Goal: Transaction & Acquisition: Purchase product/service

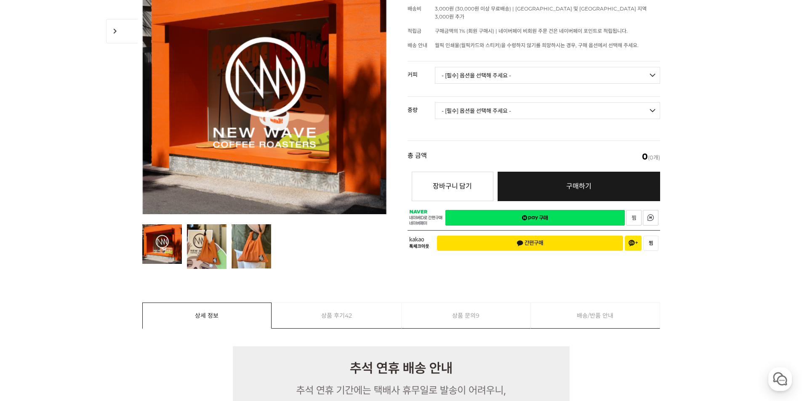
scroll to position [42, 0]
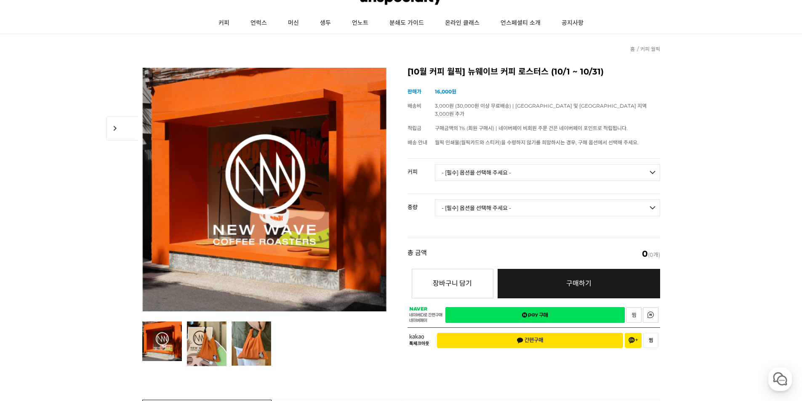
click at [493, 166] on select "- [필수] 옵션을 선택해 주세요 - ------------------- 언스페셜티 분쇄도 가이드 종이 받기 (주문 1건당 최대 1개 제공) …" at bounding box center [547, 172] width 225 height 17
select select "드립백 : 퍼스트 웨이브 1box (10g * 8ea)"
click at [435, 164] on select "- [필수] 옵션을 선택해 주세요 - ------------------- 언스페셜티 분쇄도 가이드 종이 받기 (주문 1건당 최대 1개 제공) …" at bounding box center [547, 172] width 225 height 17
click at [495, 201] on select "- [필수] 옵션을 선택해 주세요 - ------------------- 해당없음" at bounding box center [547, 208] width 225 height 17
select select "해당없음"
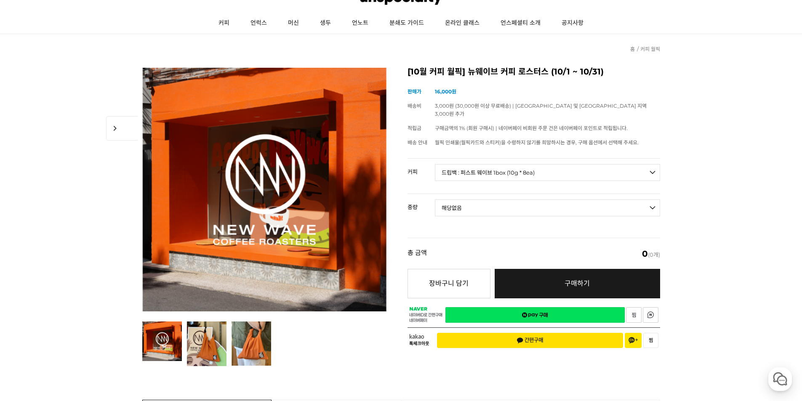
click at [435, 200] on select "- [필수] 옵션을 선택해 주세요 - ------------------- 해당없음" at bounding box center [547, 208] width 225 height 17
select select "*"
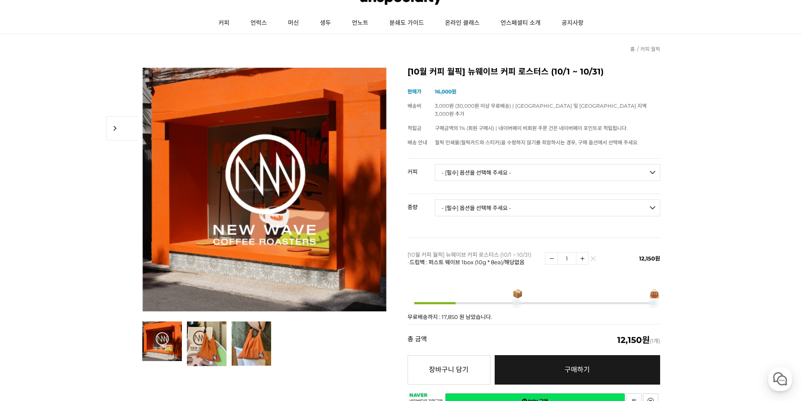
click at [658, 255] on span "12,150원" at bounding box center [649, 258] width 21 height 7
click at [549, 253] on img at bounding box center [552, 259] width 12 height 12
click at [594, 258] on img at bounding box center [593, 260] width 5 height 5
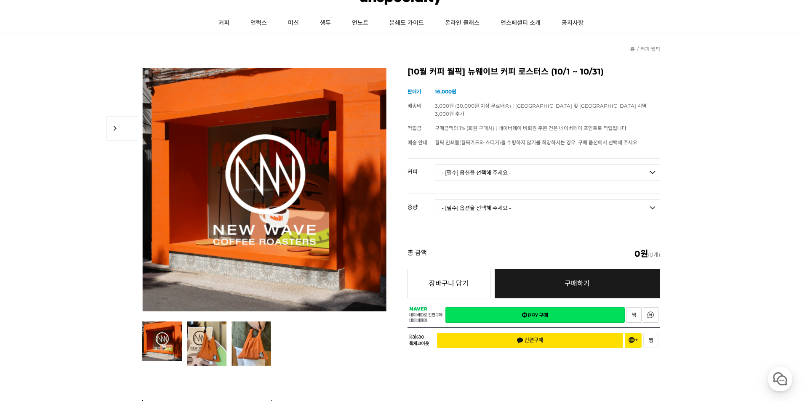
click at [502, 159] on td "- [필수] 옵션을 선택해 주세요 - ------------------- 언스페셜티 분쇄도 가이드 종이 받기 (주문 1건당 최대 1개 제공) …" at bounding box center [547, 176] width 225 height 35
click at [505, 164] on select "- [필수] 옵션을 선택해 주세요 - ------------------- 언스페셜티 분쇄도 가이드 종이 받기 (주문 1건당 최대 1개 제공) …" at bounding box center [547, 172] width 225 height 17
select select "#25 [PERSON_NAME] (랏 #985)"
click at [435, 164] on select "- [필수] 옵션을 선택해 주세요 - ------------------- 언스페셜티 분쇄도 가이드 종이 받기 (주문 1건당 최대 1개 제공) …" at bounding box center [547, 172] width 225 height 17
click at [498, 194] on td "- [필수] 옵션을 선택해 주세요 - ------------------- 100g" at bounding box center [547, 211] width 225 height 35
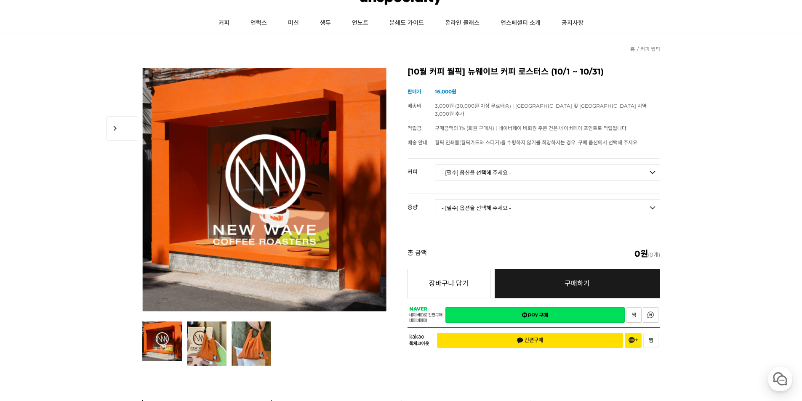
click at [505, 204] on select "- [필수] 옵션을 선택해 주세요 - ------------------- 100g" at bounding box center [547, 208] width 225 height 17
select select "100g"
click at [435, 200] on select "- [필수] 옵션을 선택해 주세요 - ------------------- 100g" at bounding box center [547, 208] width 225 height 17
select select "*"
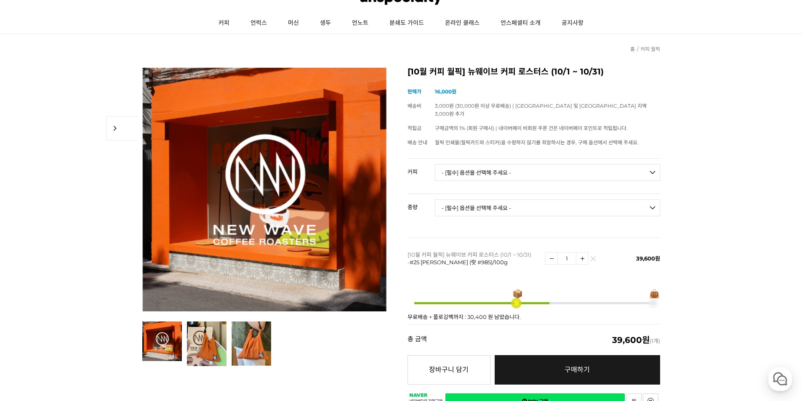
click at [594, 258] on img at bounding box center [593, 260] width 5 height 5
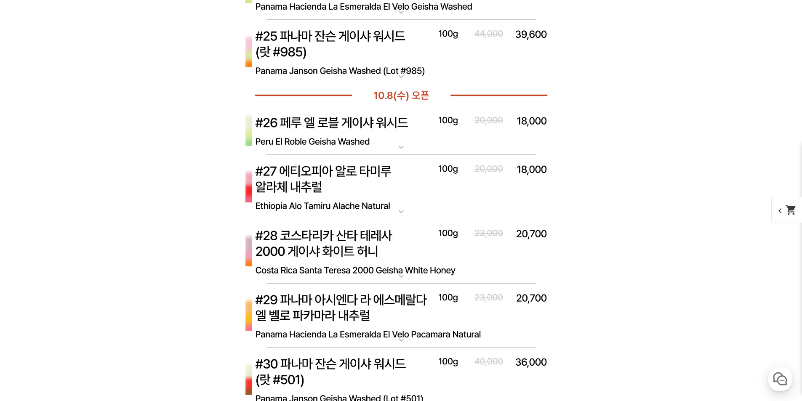
scroll to position [4083, 0]
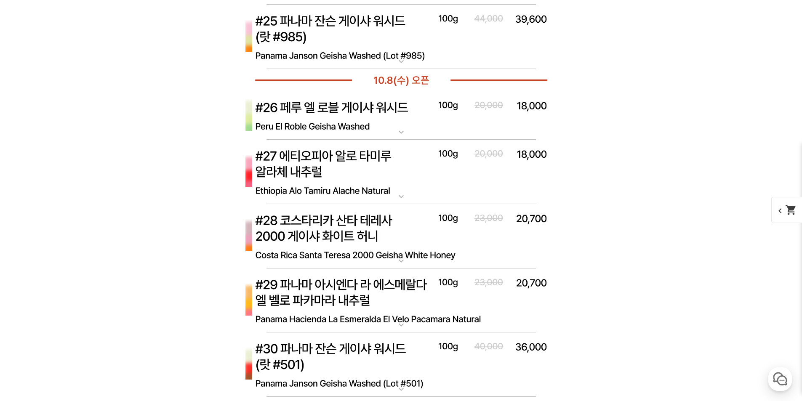
click at [404, 218] on img at bounding box center [401, 236] width 337 height 65
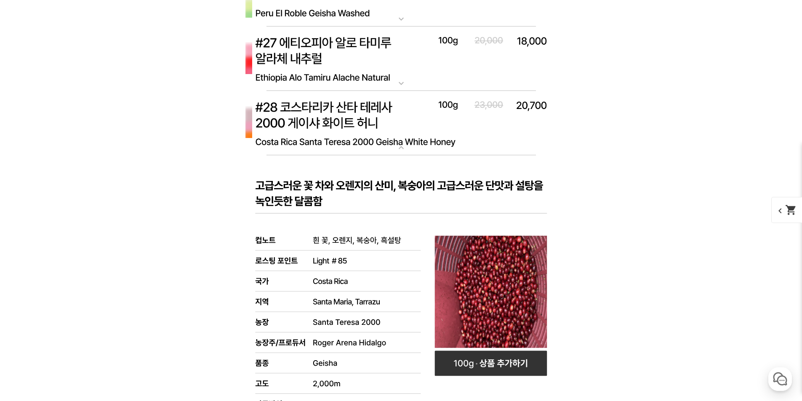
scroll to position [4252, 0]
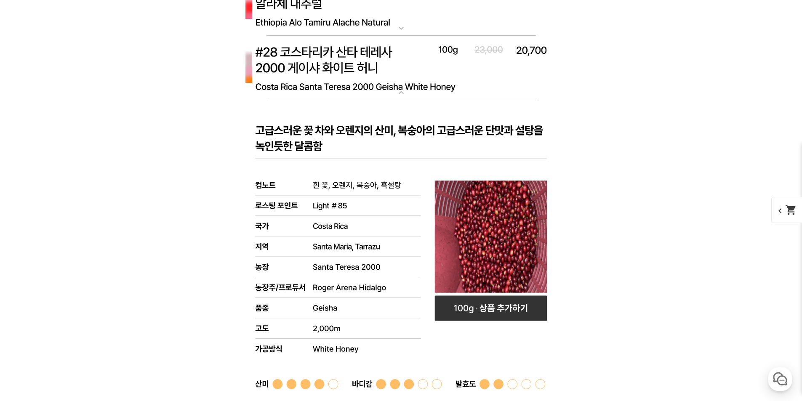
click at [408, 63] on img at bounding box center [401, 68] width 337 height 65
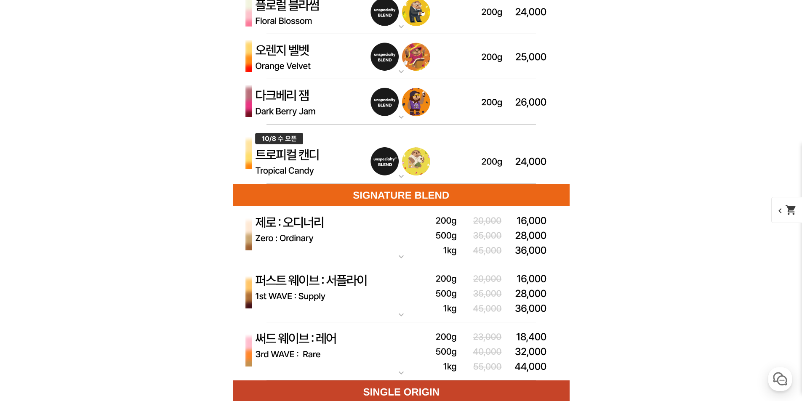
scroll to position [2442, 0]
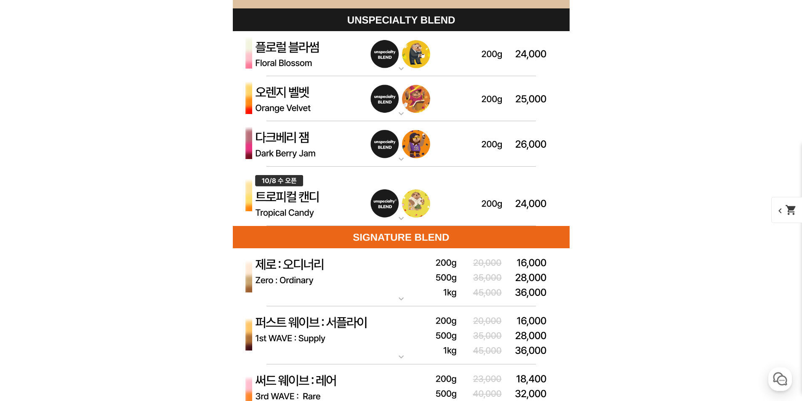
click at [341, 206] on img at bounding box center [401, 197] width 337 height 60
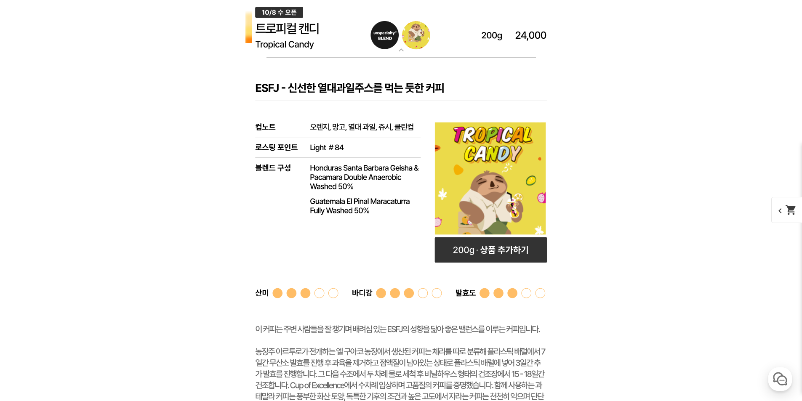
scroll to position [2820, 0]
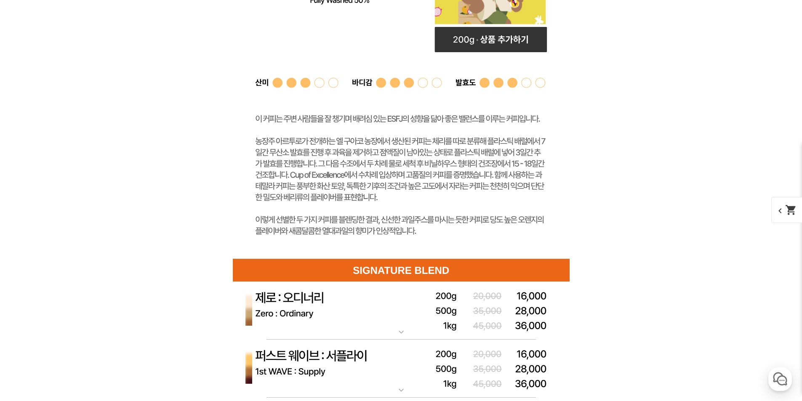
click at [338, 199] on rect at bounding box center [401, 53] width 337 height 412
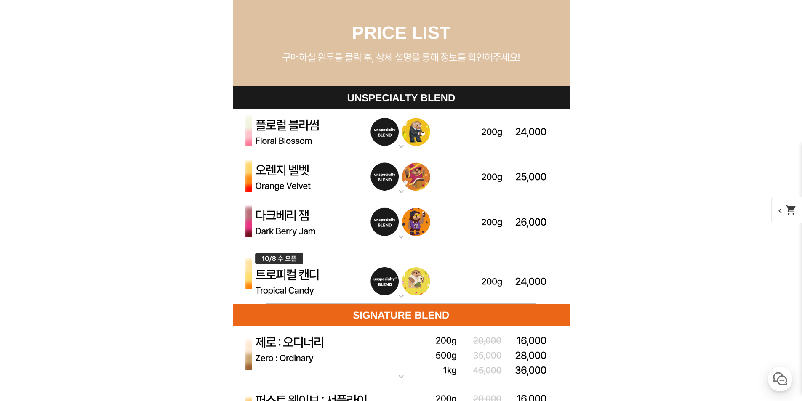
scroll to position [2362, 0]
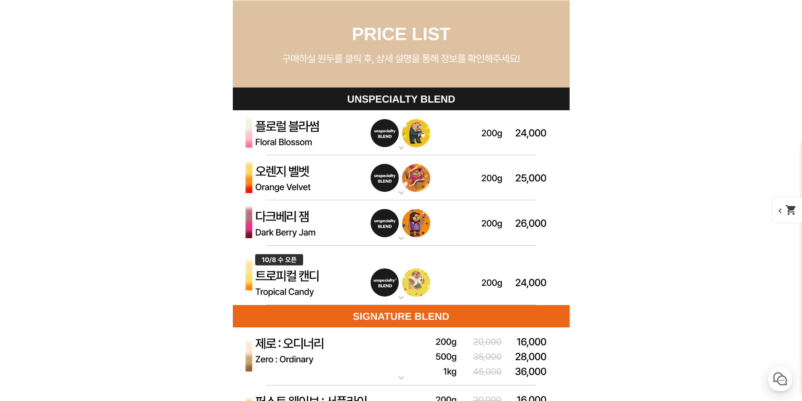
click at [316, 283] on img at bounding box center [401, 276] width 337 height 60
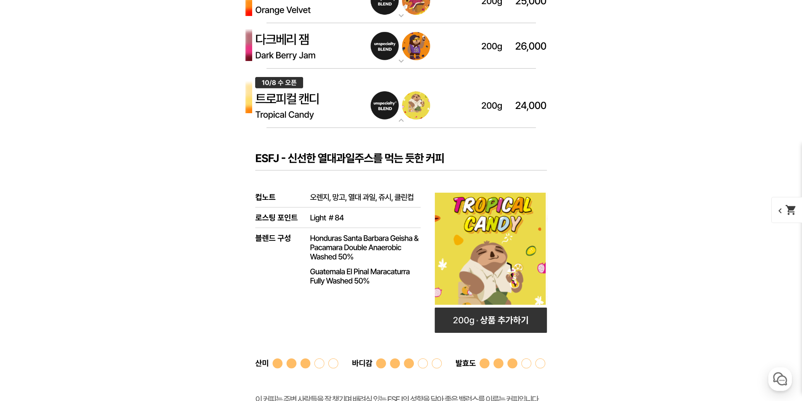
scroll to position [2615, 0]
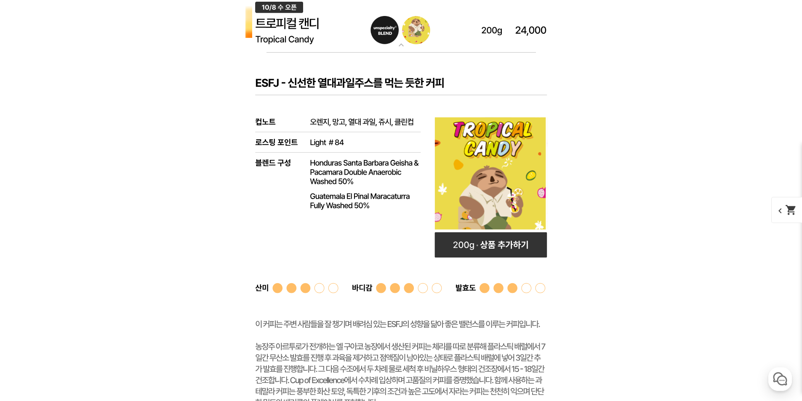
click at [405, 337] on rect at bounding box center [401, 259] width 337 height 412
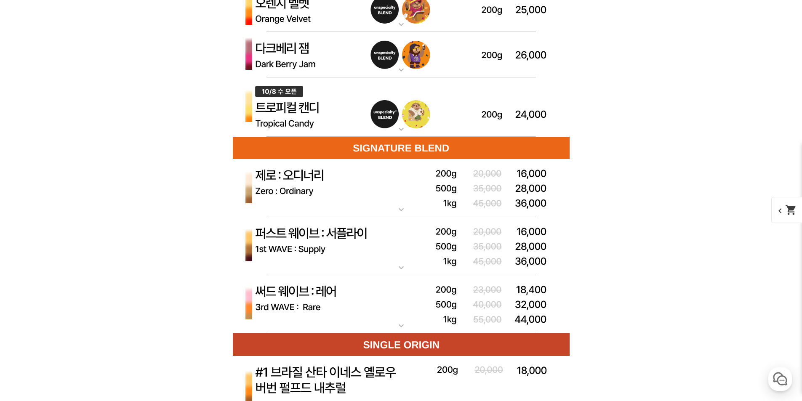
scroll to position [2362, 0]
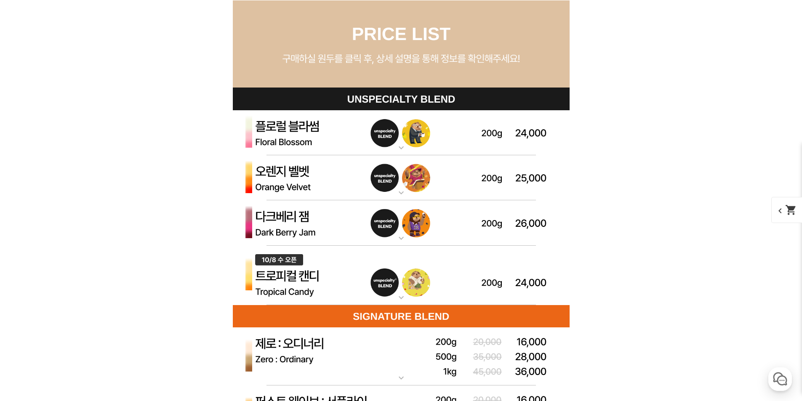
click at [280, 224] on img at bounding box center [401, 222] width 337 height 45
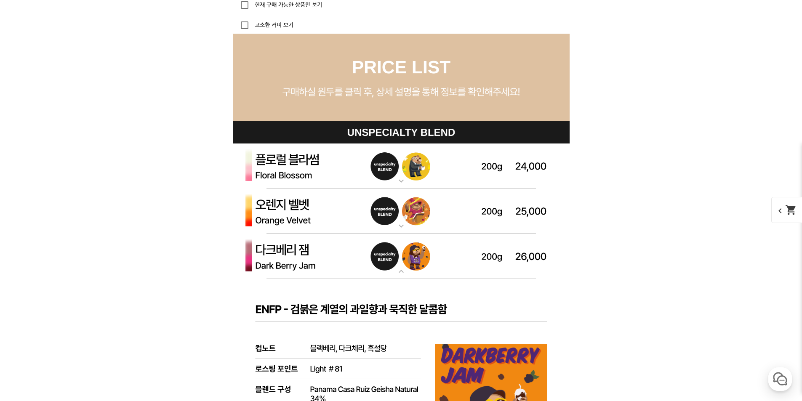
scroll to position [2320, 0]
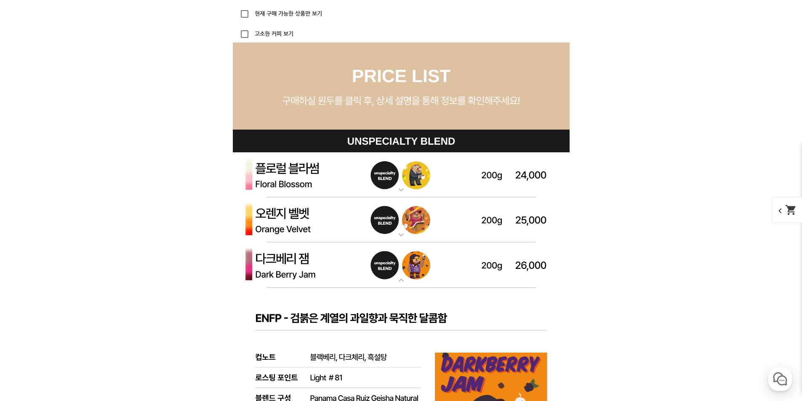
click at [308, 225] on img at bounding box center [401, 219] width 337 height 45
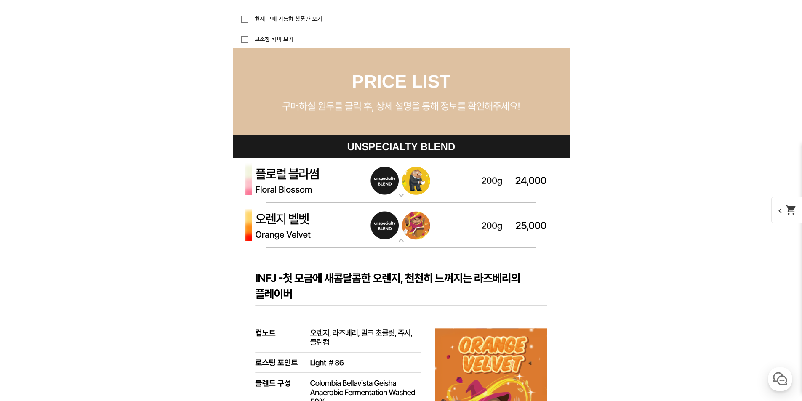
scroll to position [2278, 0]
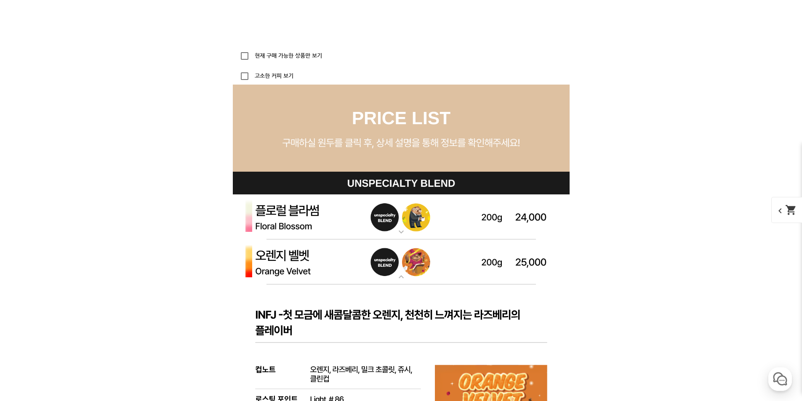
click at [306, 210] on img at bounding box center [401, 216] width 337 height 45
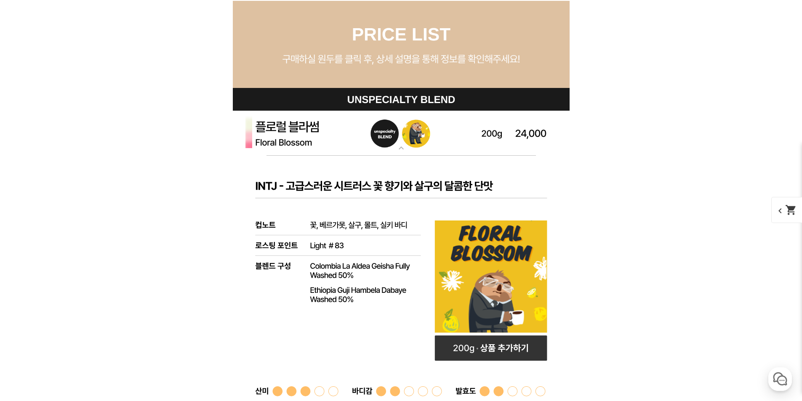
scroll to position [2362, 0]
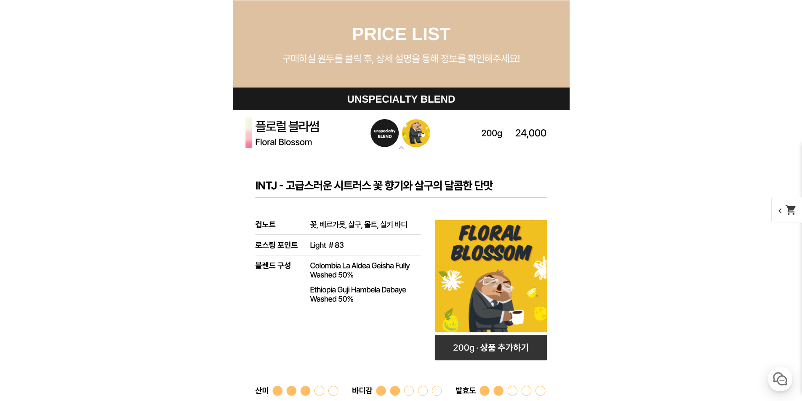
click at [275, 136] on img at bounding box center [401, 132] width 337 height 45
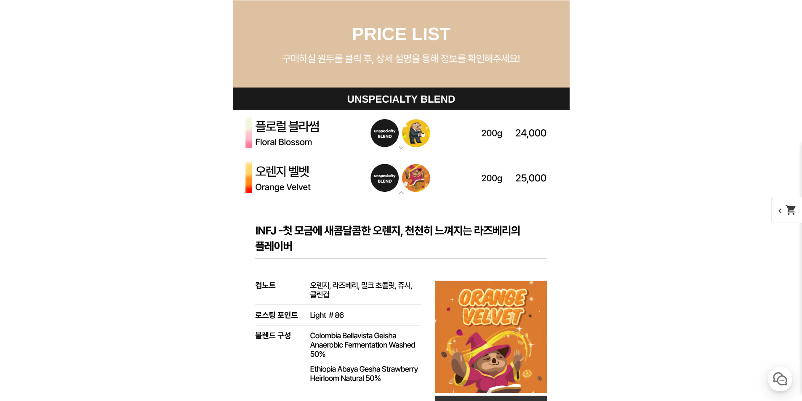
click at [286, 186] on img at bounding box center [401, 177] width 337 height 45
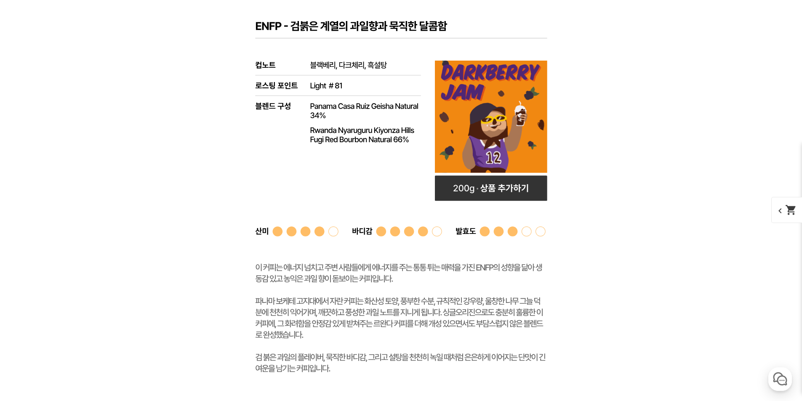
scroll to position [2447, 0]
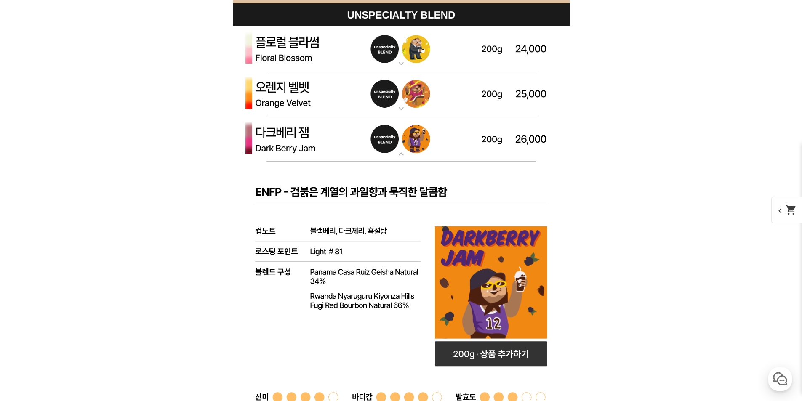
click at [290, 134] on img at bounding box center [401, 138] width 337 height 45
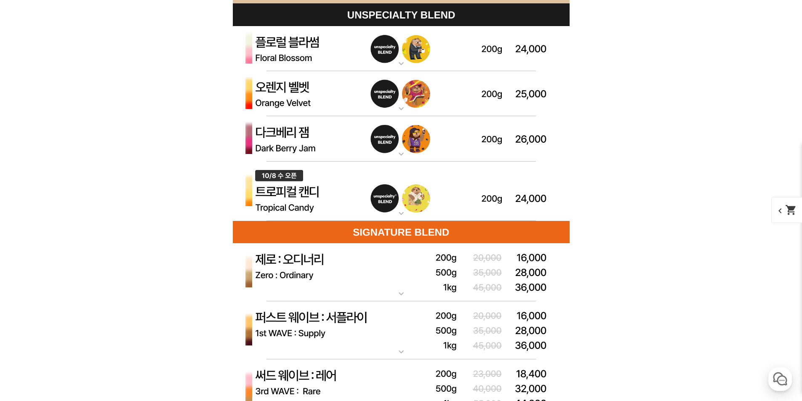
click at [302, 208] on img at bounding box center [401, 192] width 337 height 60
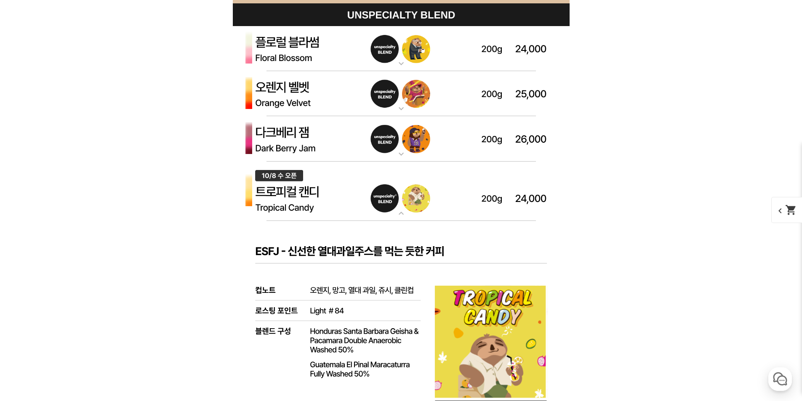
click at [304, 201] on img at bounding box center [401, 192] width 337 height 60
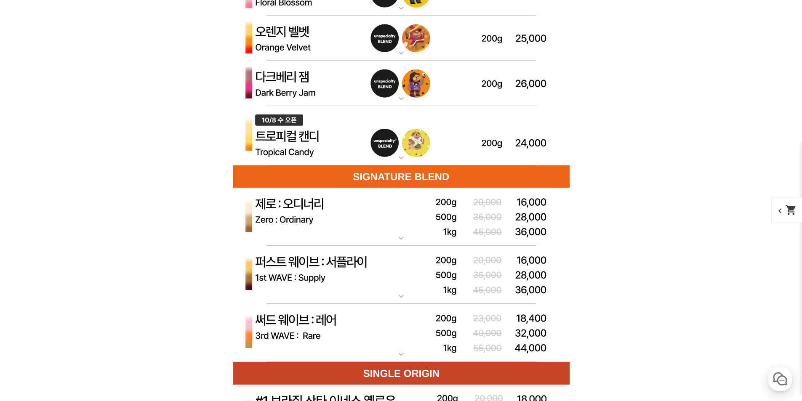
scroll to position [2573, 0]
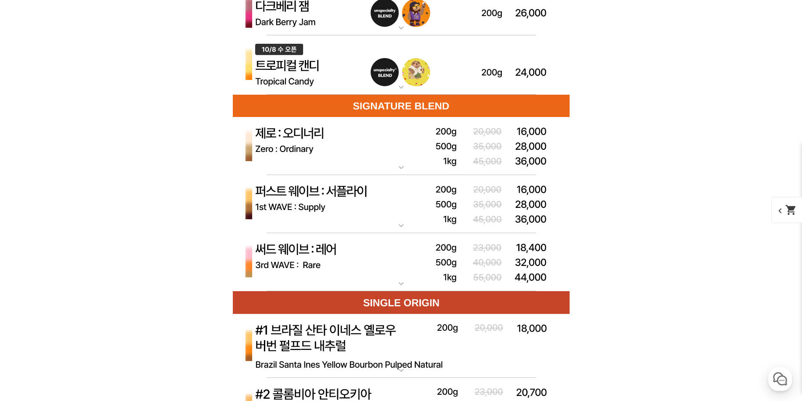
click at [309, 159] on img at bounding box center [401, 146] width 337 height 59
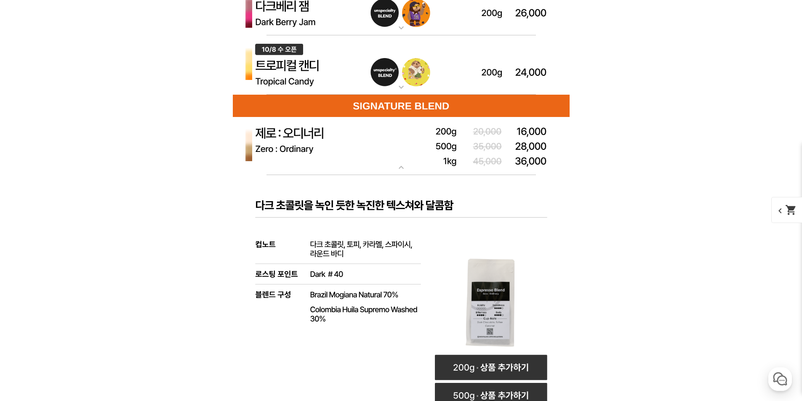
click at [316, 155] on img at bounding box center [401, 146] width 337 height 59
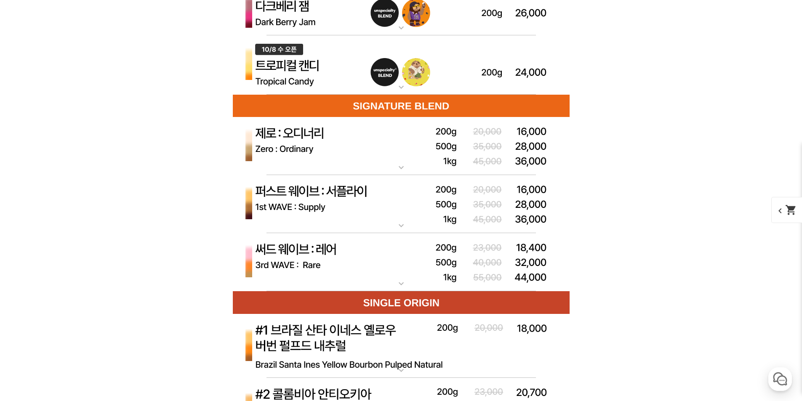
click at [316, 197] on img at bounding box center [401, 204] width 337 height 59
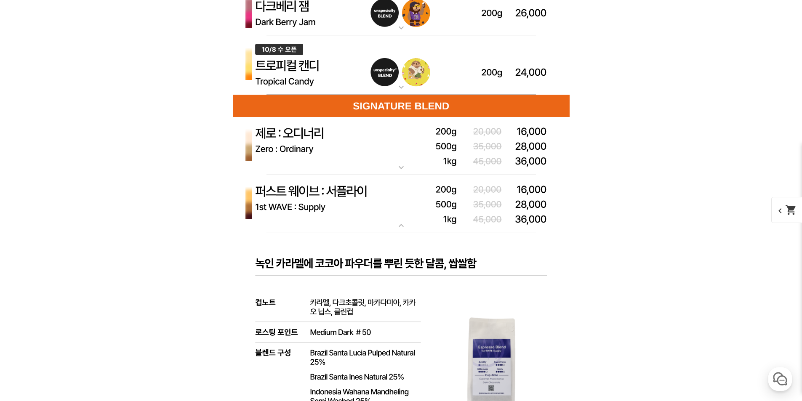
click at [317, 205] on img at bounding box center [401, 204] width 337 height 59
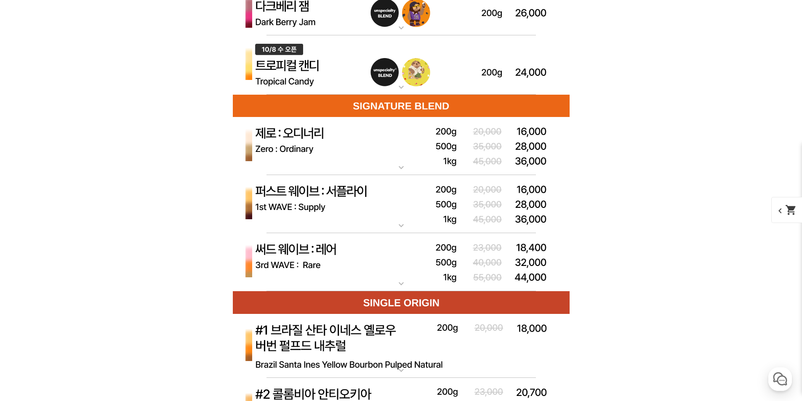
click at [317, 138] on img at bounding box center [401, 146] width 337 height 59
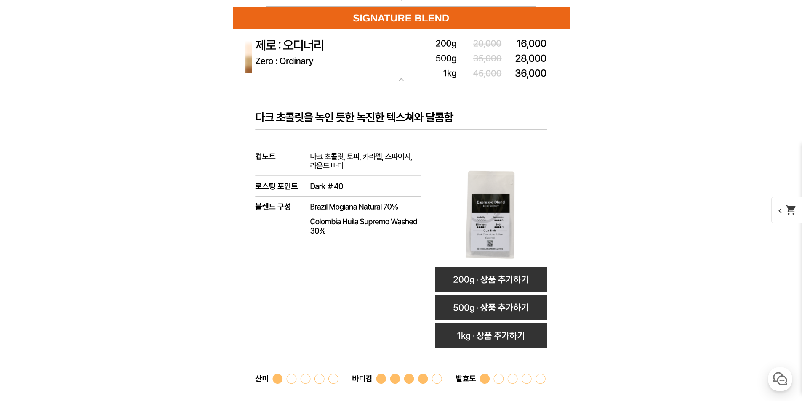
scroll to position [2657, 0]
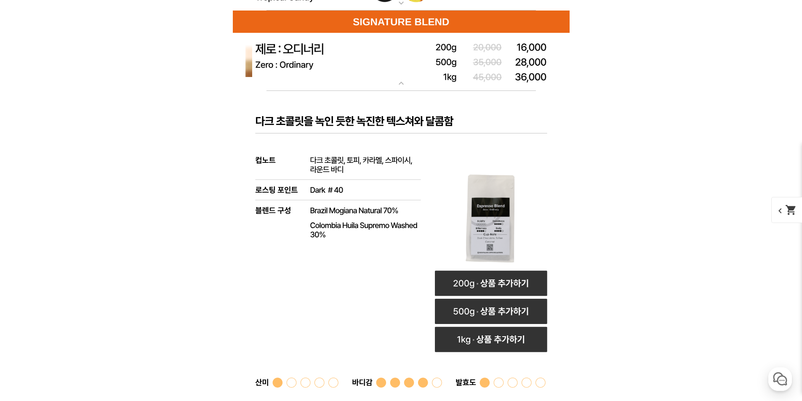
click at [346, 55] on img at bounding box center [401, 62] width 337 height 59
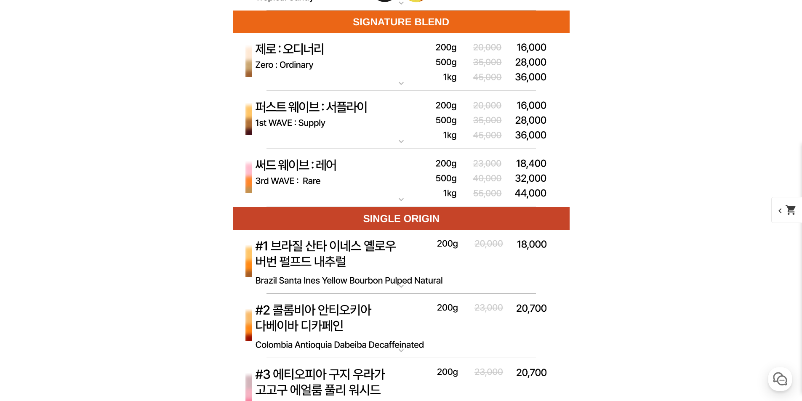
click at [332, 128] on img at bounding box center [401, 120] width 337 height 59
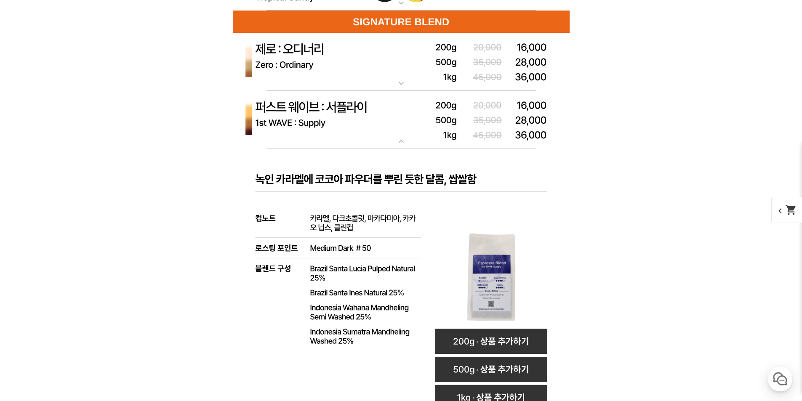
click at [334, 129] on img at bounding box center [401, 120] width 337 height 59
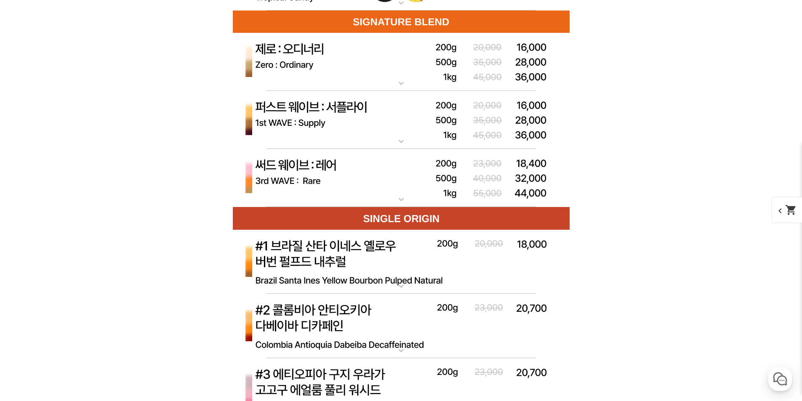
click at [336, 177] on img at bounding box center [401, 178] width 337 height 59
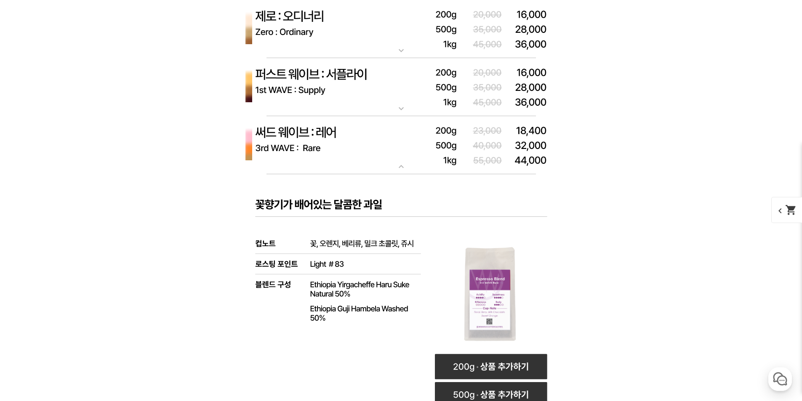
scroll to position [2615, 0]
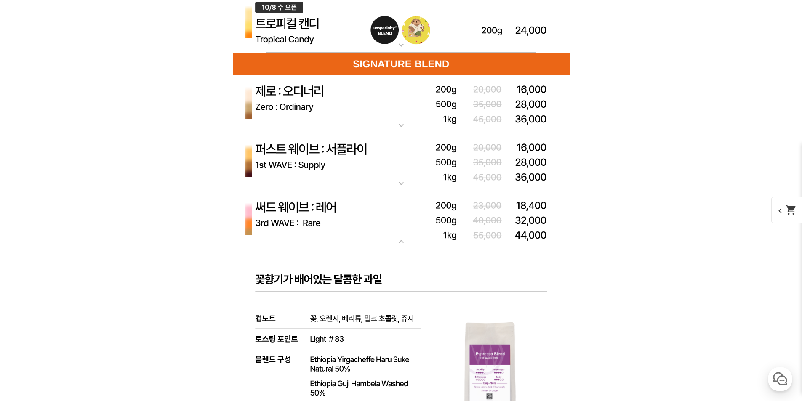
click at [323, 223] on img at bounding box center [401, 220] width 337 height 59
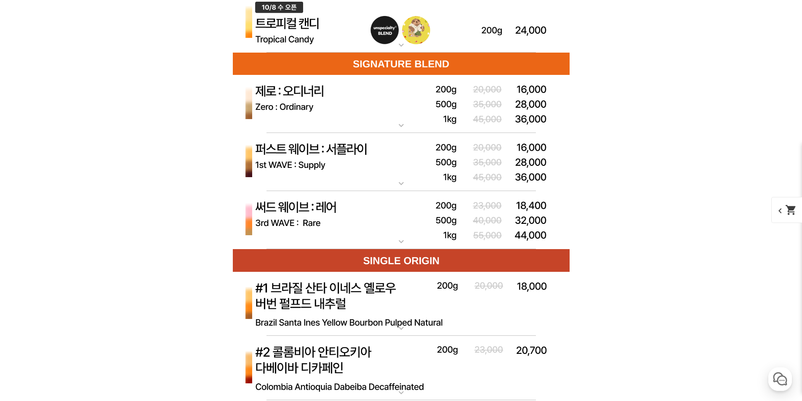
click at [342, 107] on img at bounding box center [401, 104] width 337 height 59
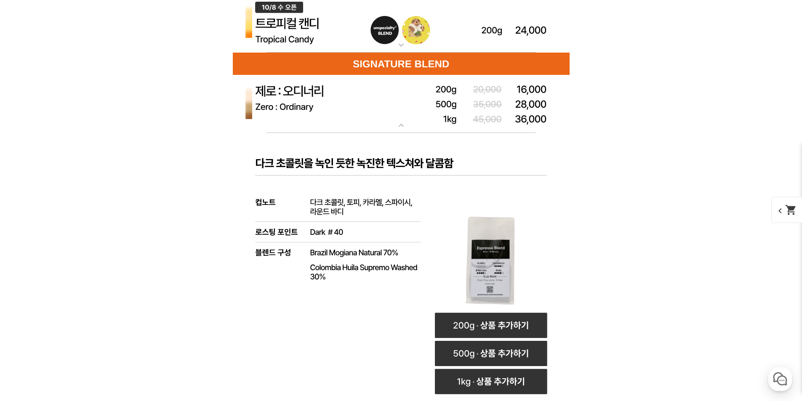
click at [342, 107] on img at bounding box center [401, 104] width 337 height 59
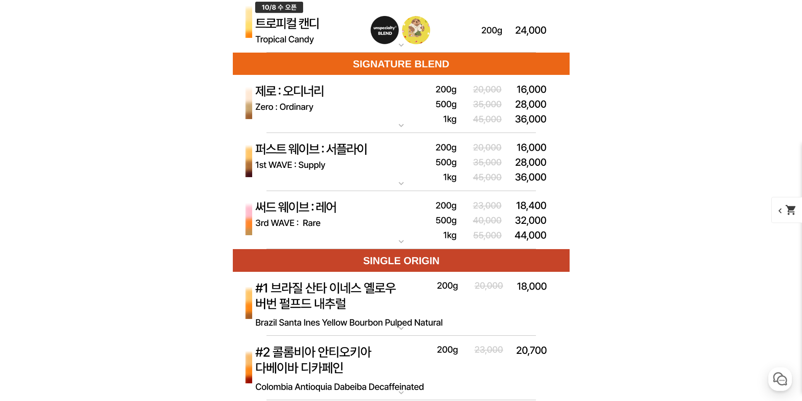
click at [335, 161] on img at bounding box center [401, 162] width 337 height 59
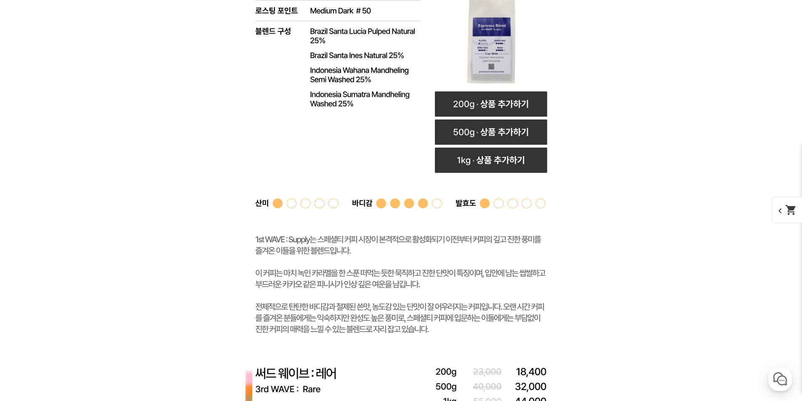
scroll to position [2910, 0]
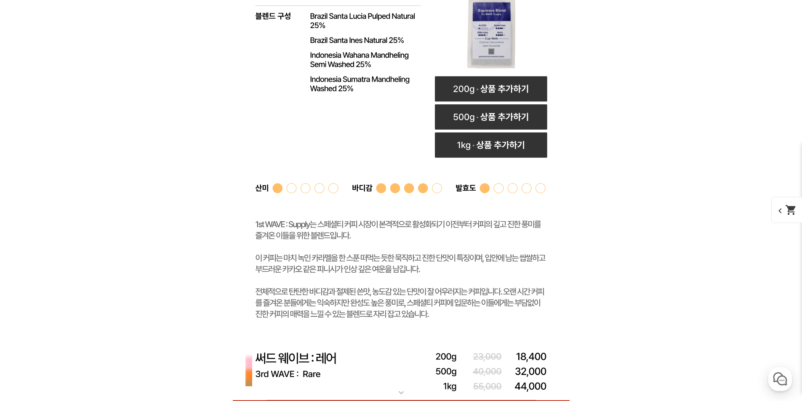
click at [418, 272] on rect at bounding box center [401, 119] width 337 height 446
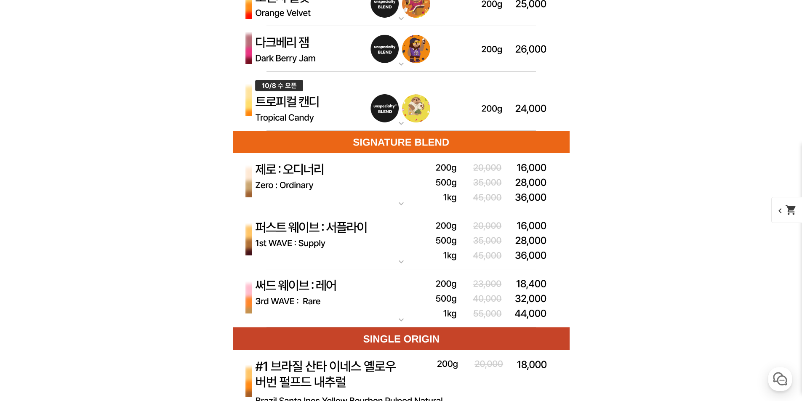
scroll to position [2452, 0]
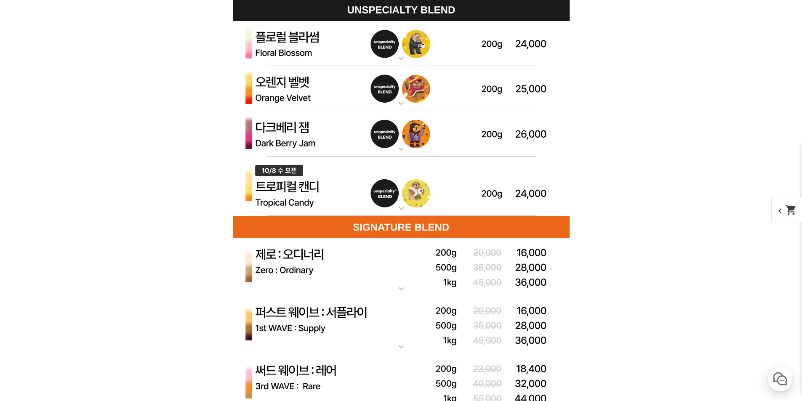
click at [314, 269] on img at bounding box center [401, 267] width 337 height 59
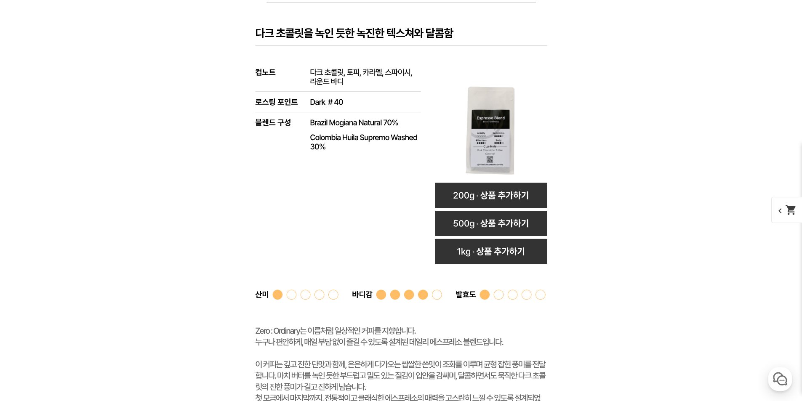
scroll to position [2873, 0]
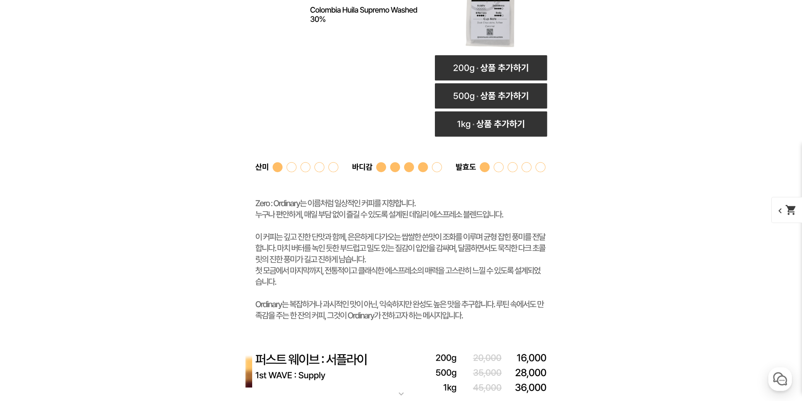
click at [373, 256] on rect at bounding box center [401, 109] width 337 height 468
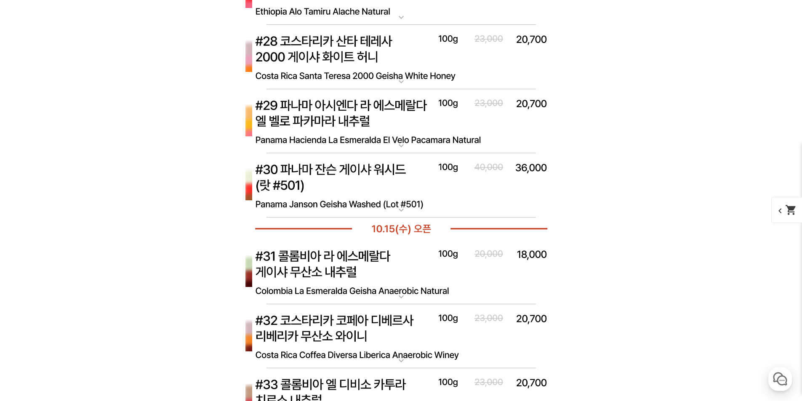
scroll to position [4261, 0]
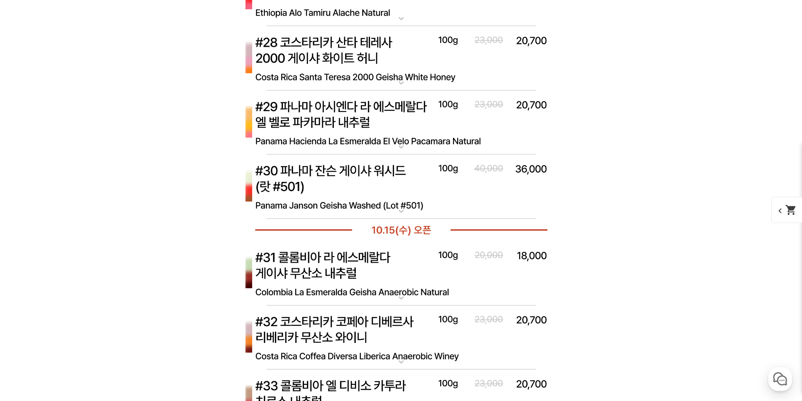
click at [371, 123] on img at bounding box center [401, 123] width 337 height 65
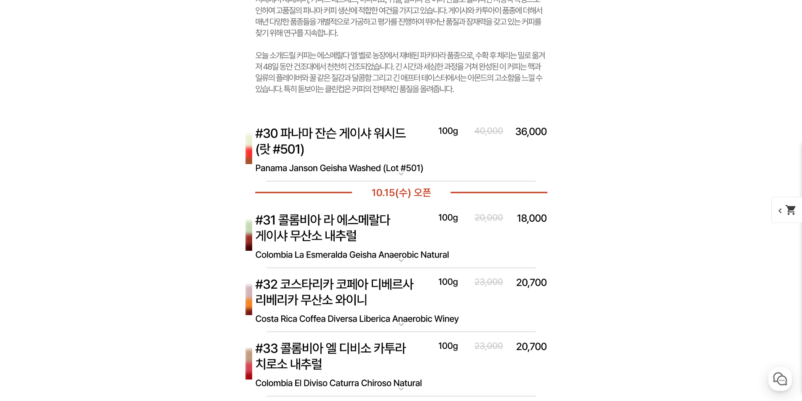
scroll to position [4640, 0]
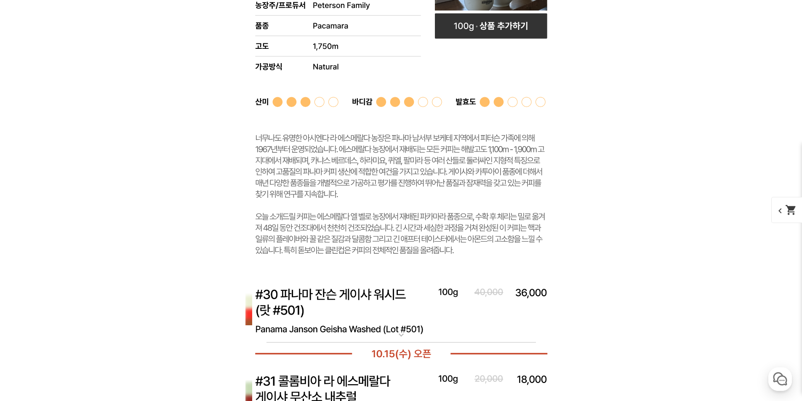
click at [442, 229] on rect at bounding box center [401, 48] width 337 height 461
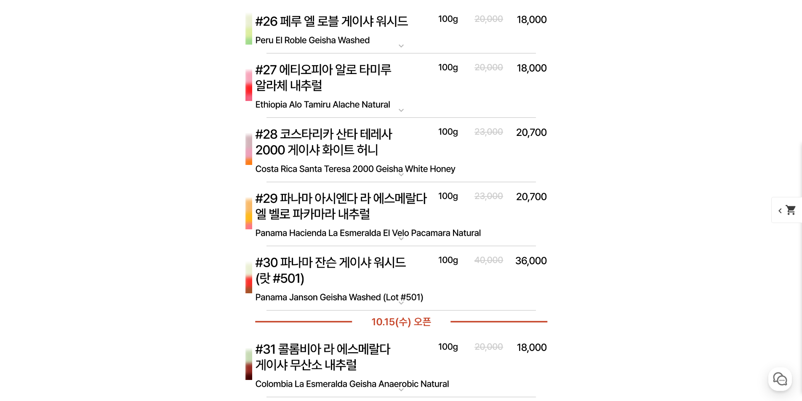
scroll to position [4135, 0]
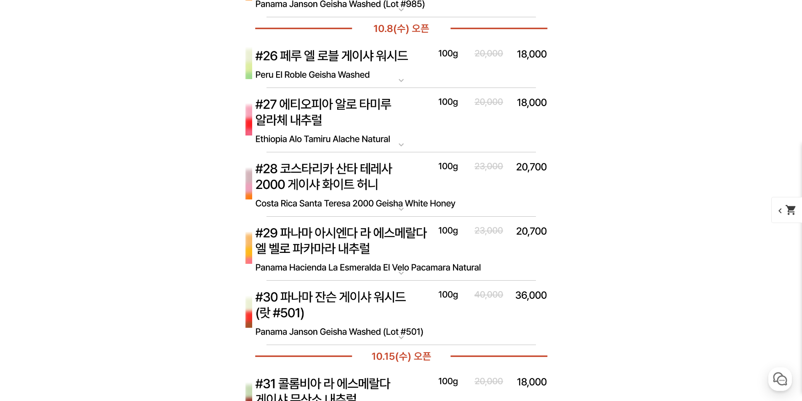
click at [384, 248] on img at bounding box center [401, 249] width 337 height 65
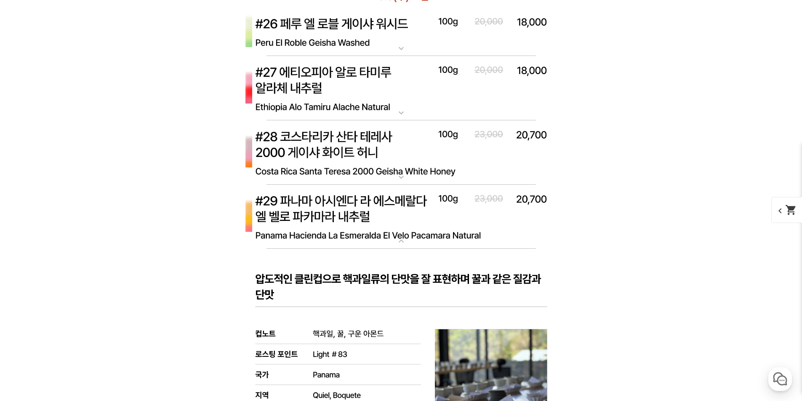
scroll to position [4177, 0]
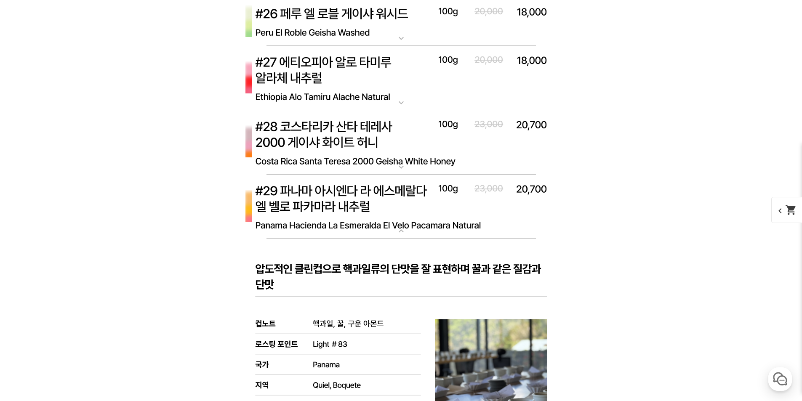
click at [394, 220] on img at bounding box center [401, 207] width 337 height 65
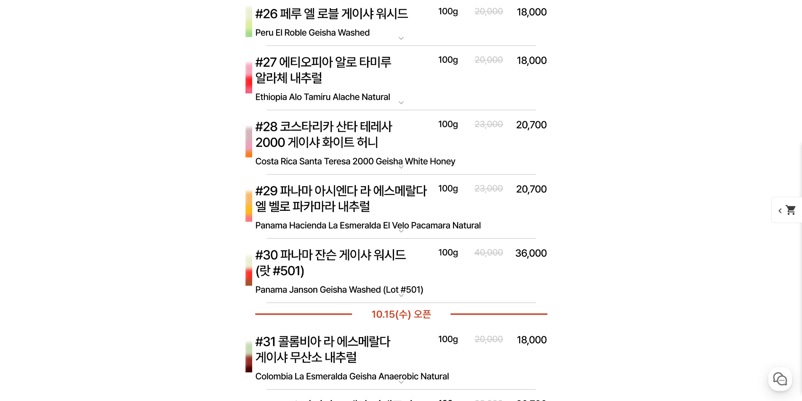
click at [377, 256] on img at bounding box center [401, 271] width 337 height 65
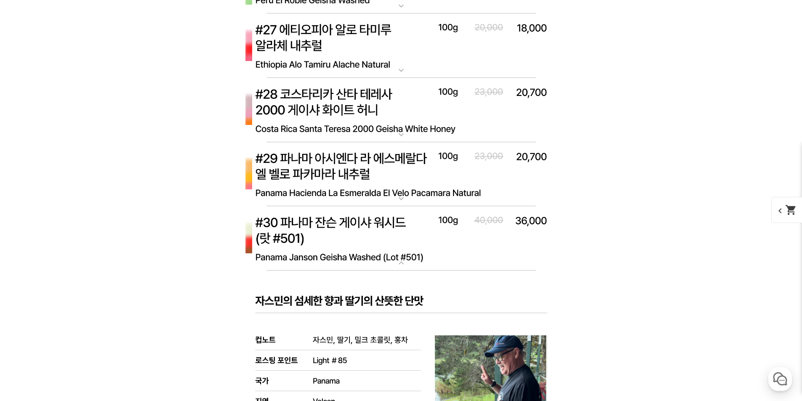
scroll to position [4219, 0]
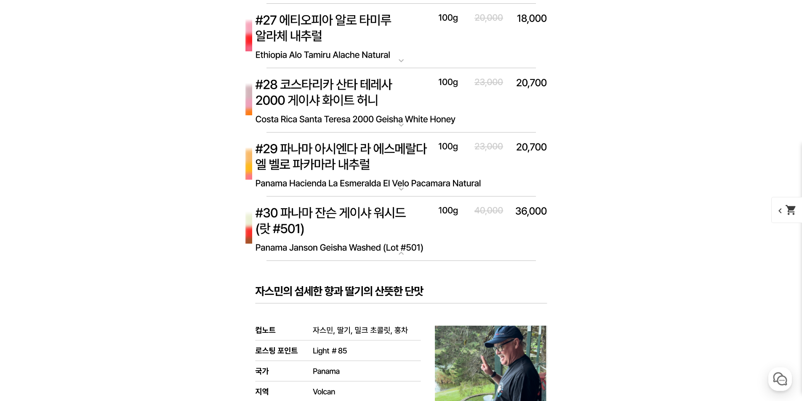
click at [376, 238] on img at bounding box center [401, 229] width 337 height 65
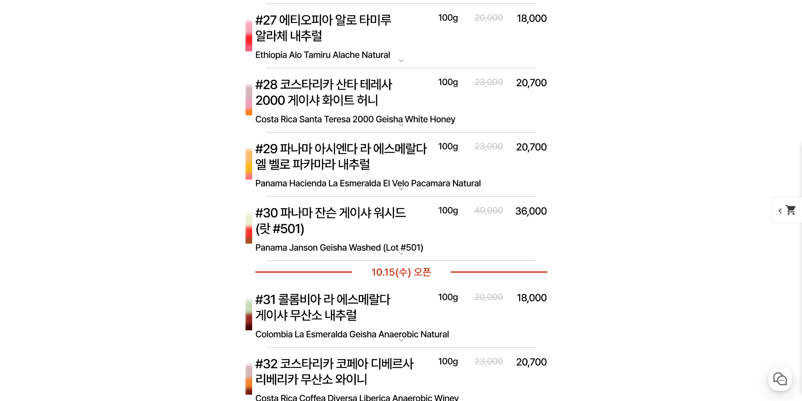
click at [347, 104] on img at bounding box center [401, 100] width 337 height 65
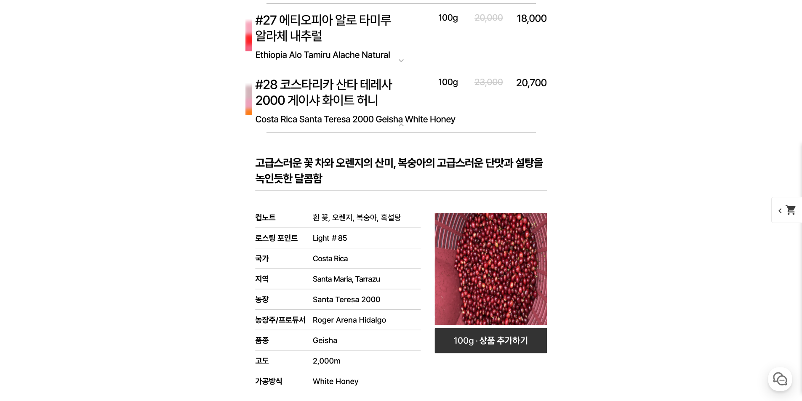
click at [347, 102] on img at bounding box center [401, 100] width 337 height 65
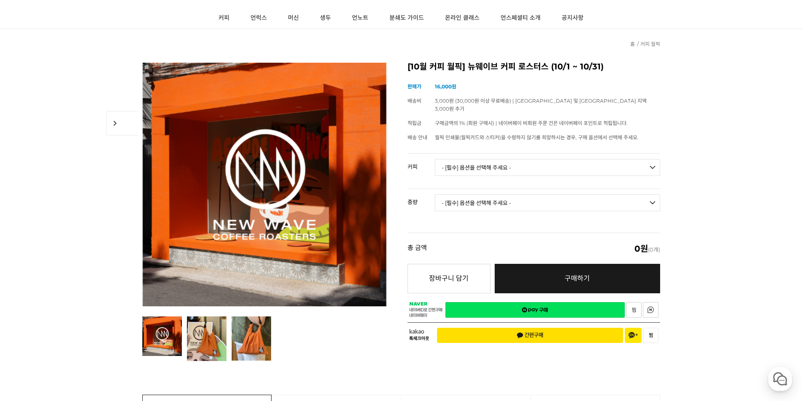
scroll to position [0, 0]
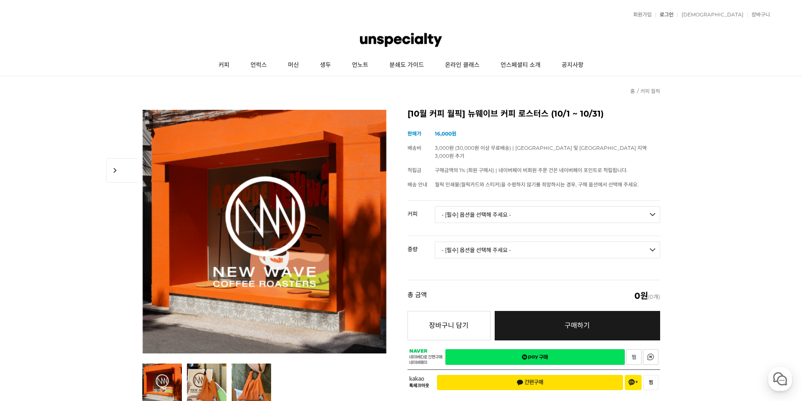
click at [674, 13] on link "로그인" at bounding box center [664, 14] width 18 height 5
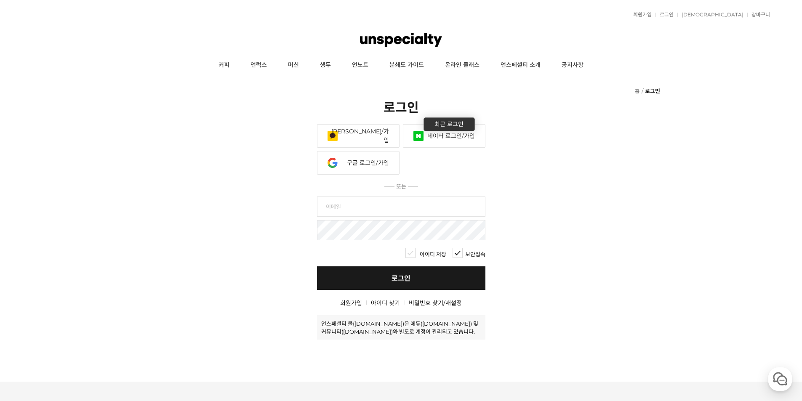
click at [447, 138] on link "네이버 로그인/가입" at bounding box center [444, 136] width 83 height 24
